Goal: Check status: Check status

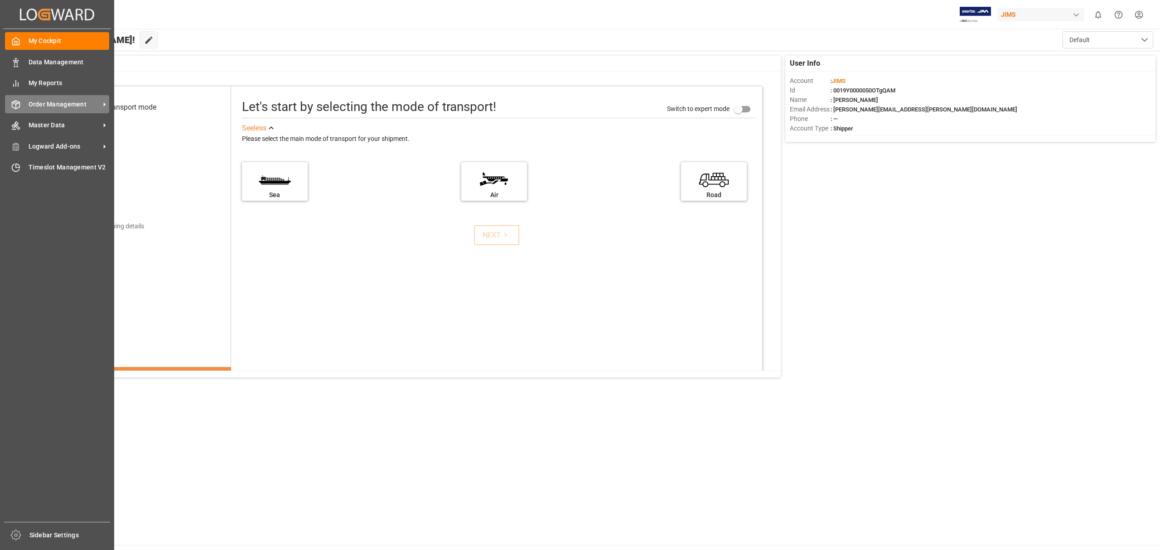
click at [61, 101] on span "Order Management" at bounding box center [65, 105] width 72 height 10
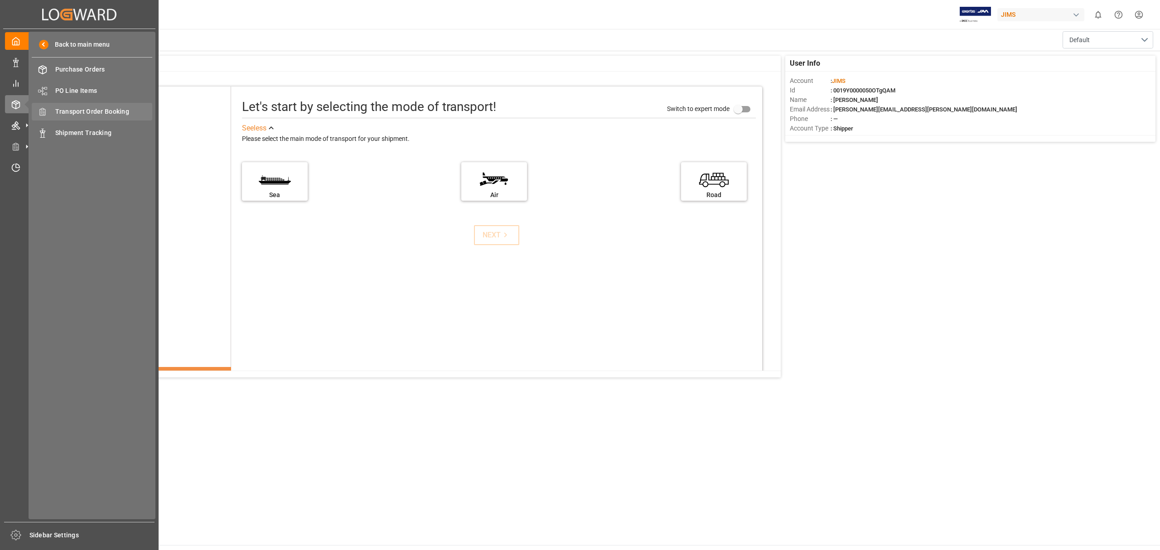
click at [95, 111] on span "Transport Order Booking" at bounding box center [103, 112] width 97 height 10
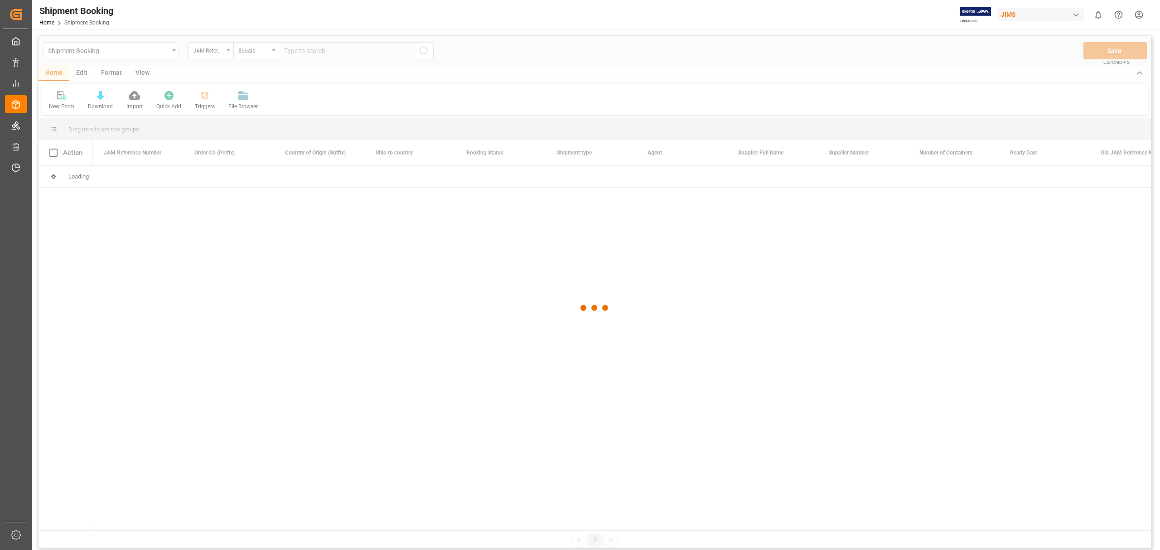
type input "77-10501-CN"
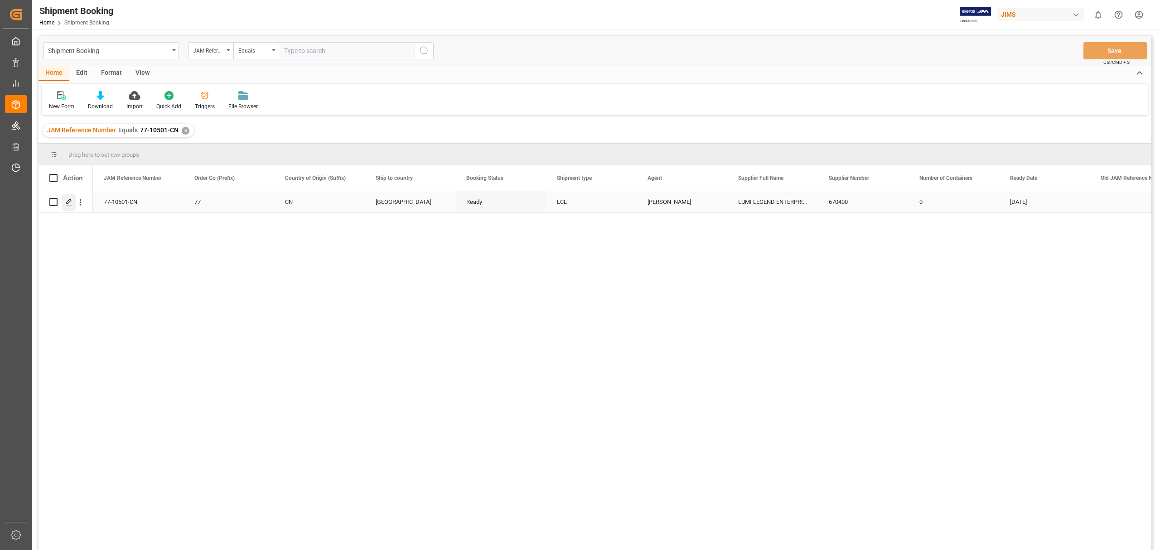
click at [67, 205] on div "Press SPACE to select this row." at bounding box center [69, 202] width 14 height 17
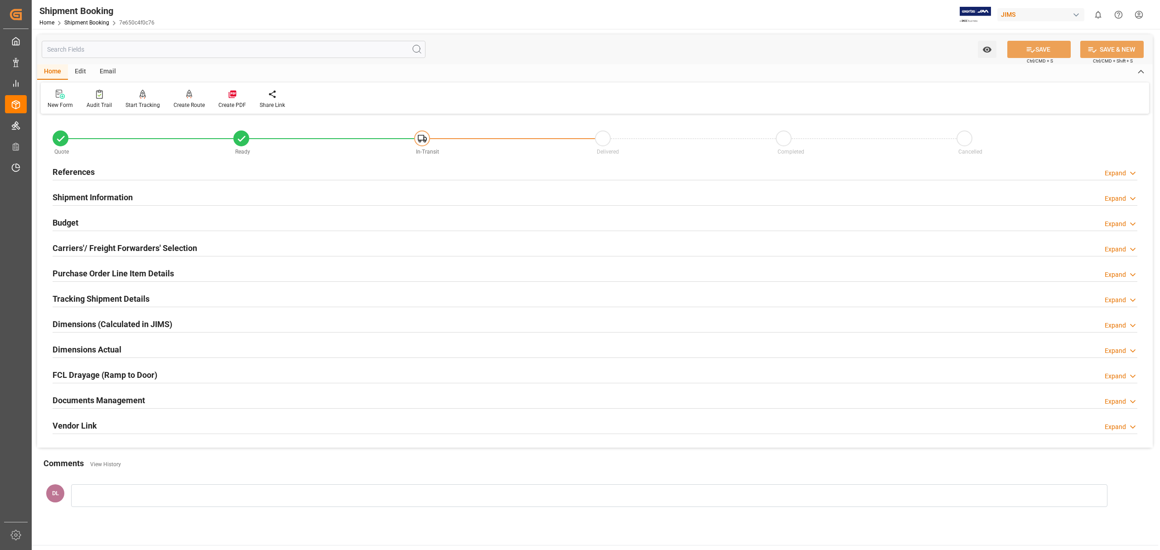
click at [175, 398] on div "Documents Management Expand" at bounding box center [595, 399] width 1085 height 17
